Goal: Navigation & Orientation: Find specific page/section

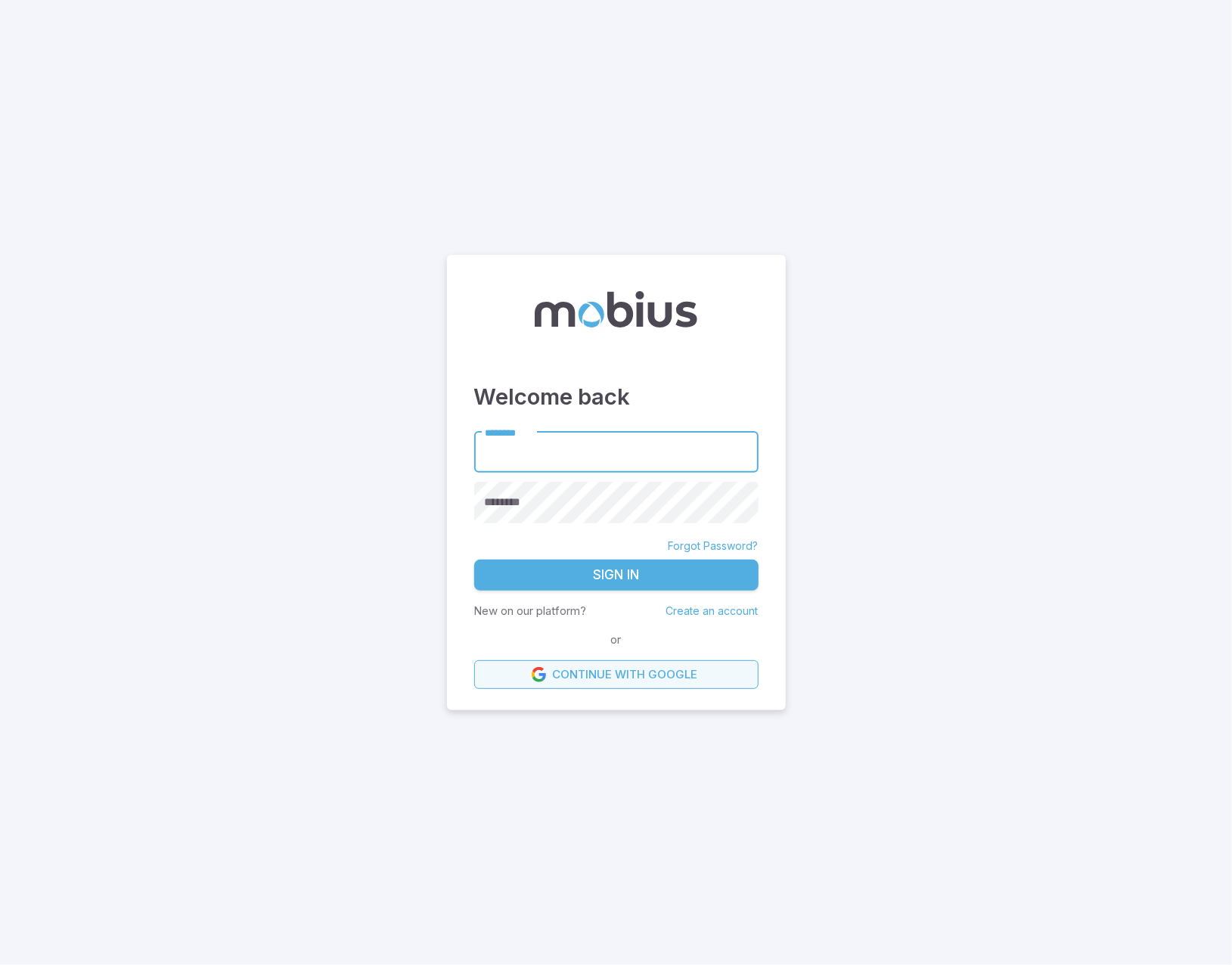
click at [636, 672] on link "Continue with Google" at bounding box center [616, 675] width 284 height 29
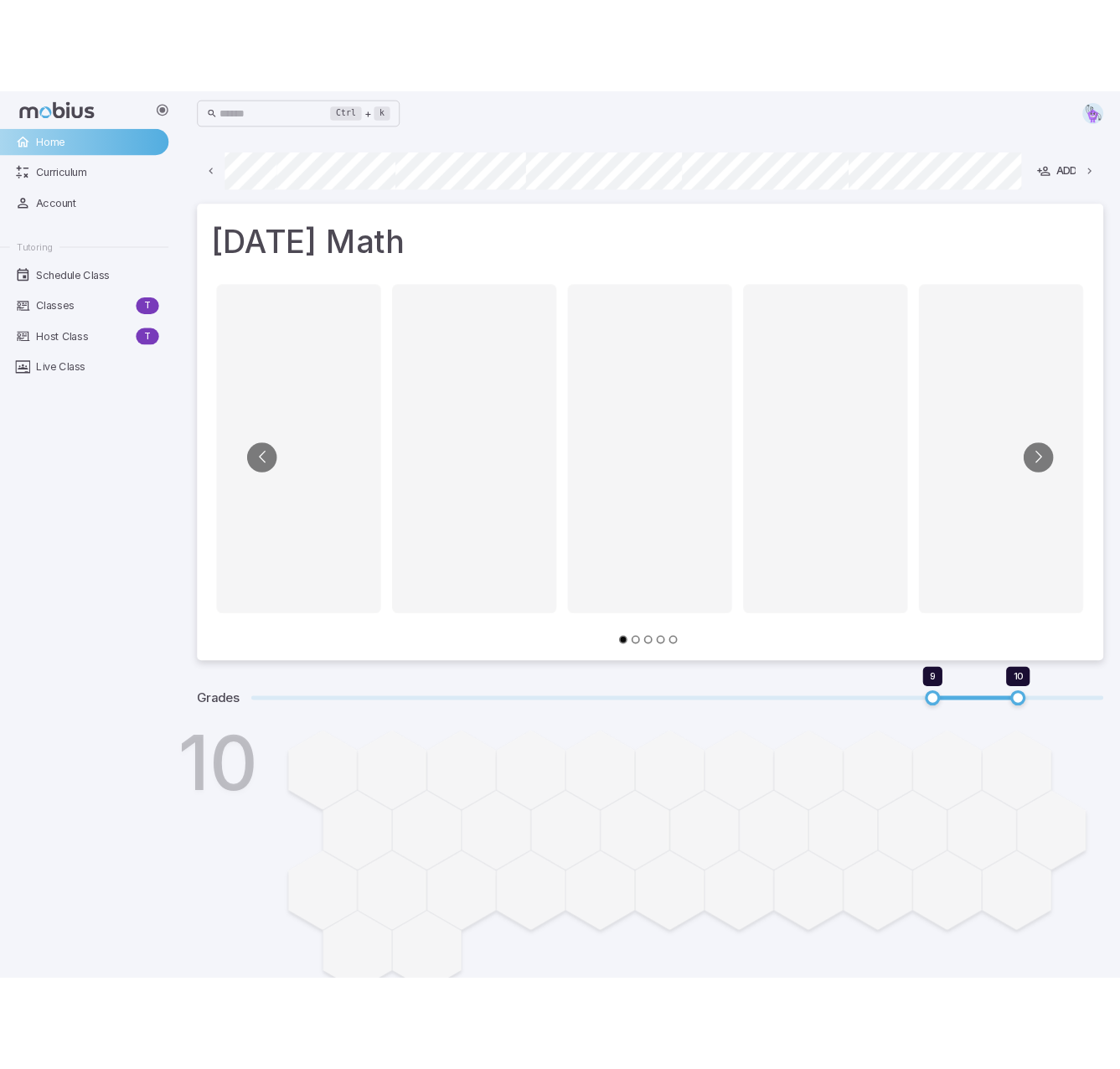
scroll to position [0, 731]
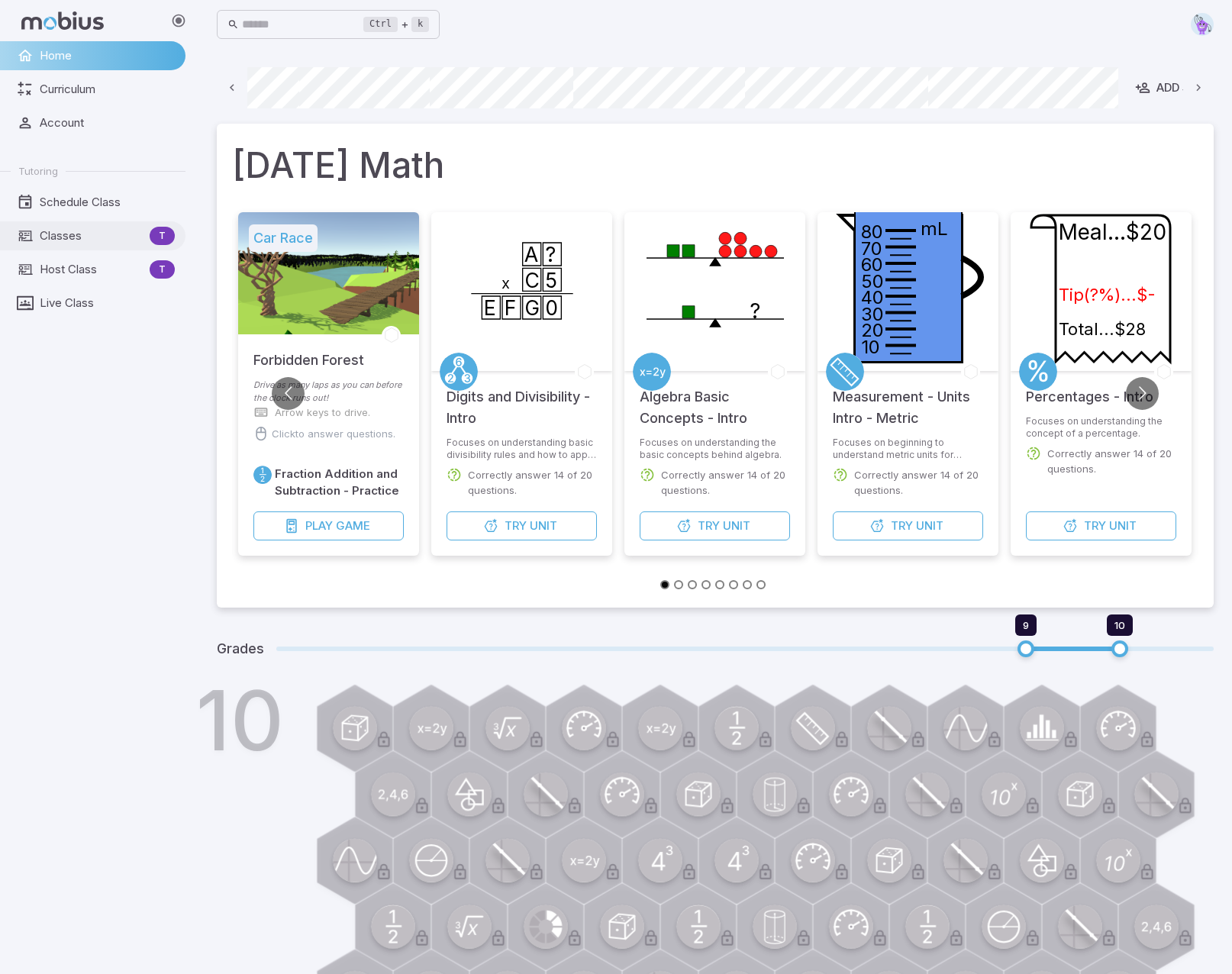
click at [61, 236] on span "Classes" at bounding box center [91, 236] width 104 height 17
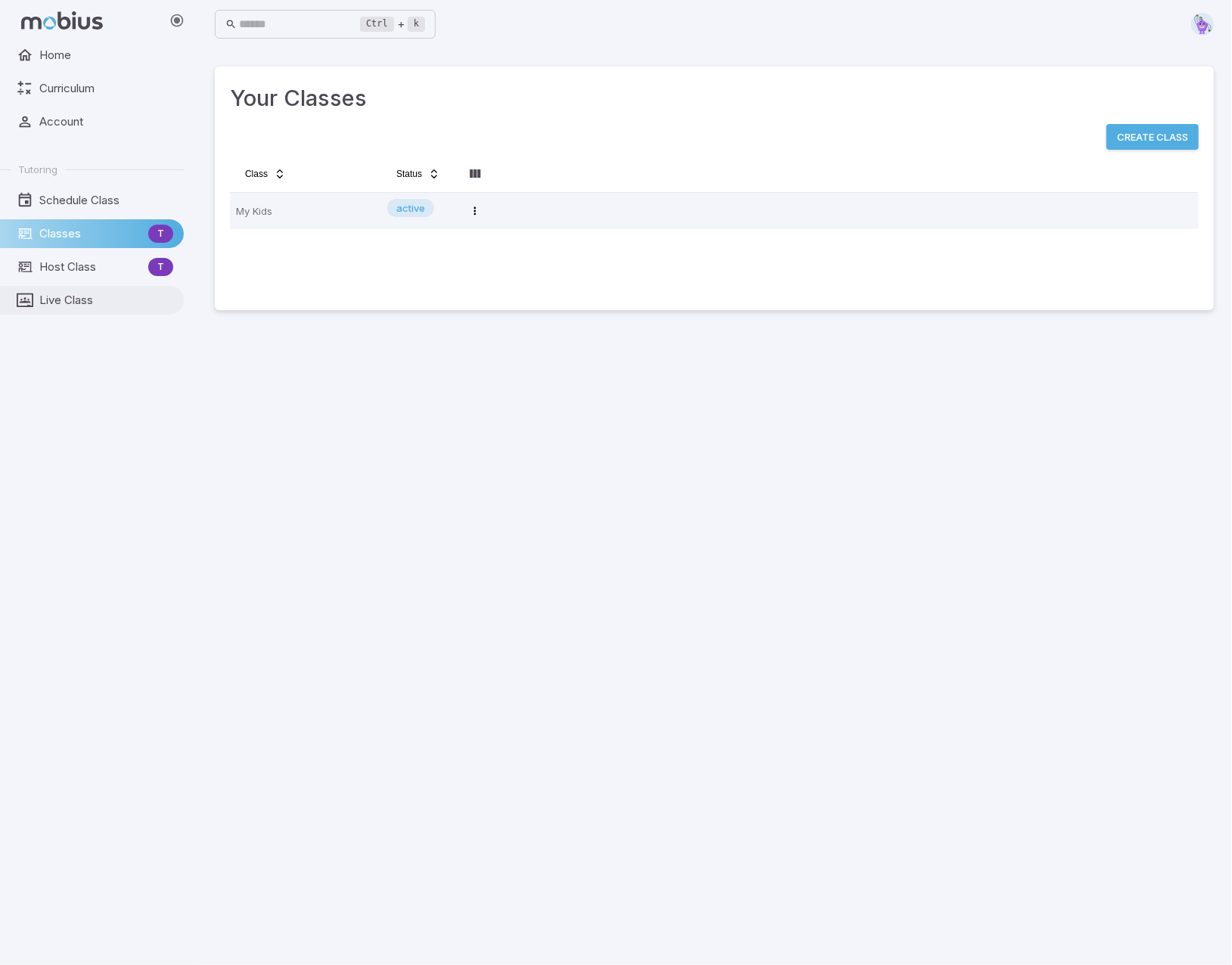
click at [81, 302] on span "Live Class" at bounding box center [106, 300] width 134 height 17
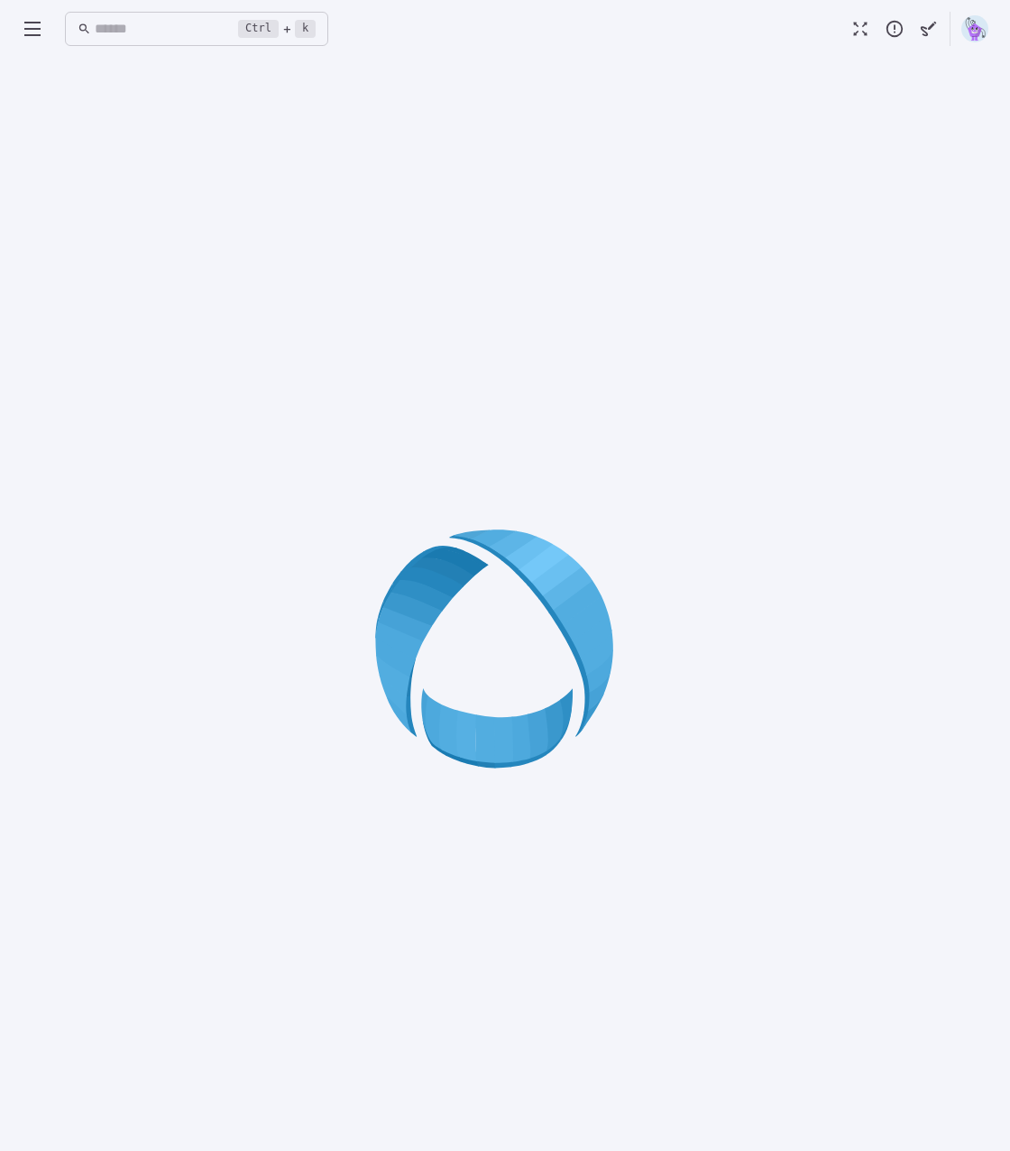
click at [573, 401] on div at bounding box center [505, 654] width 967 height 1151
